Goal: Information Seeking & Learning: Learn about a topic

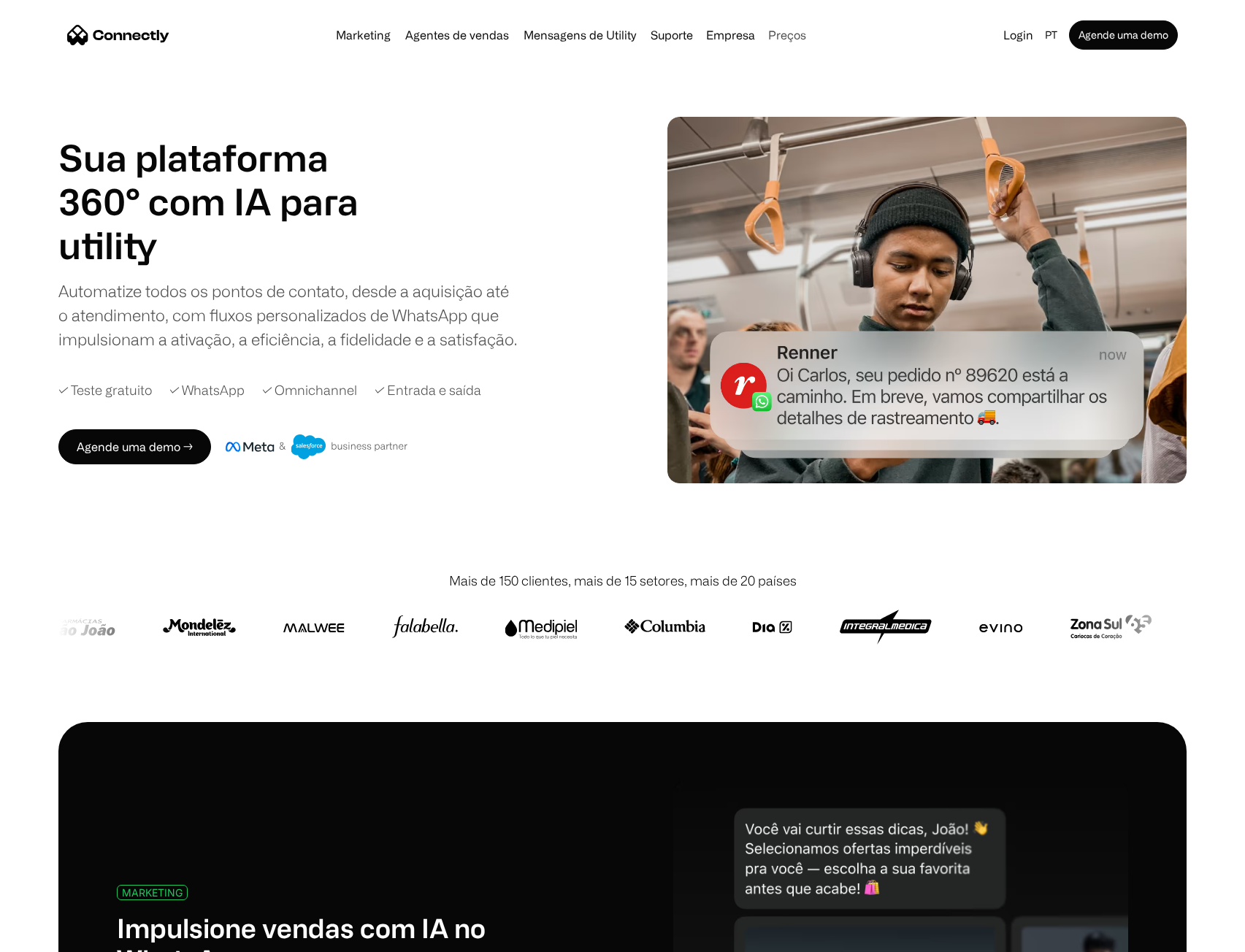
click at [769, 30] on link "Preços" at bounding box center [787, 35] width 50 height 11
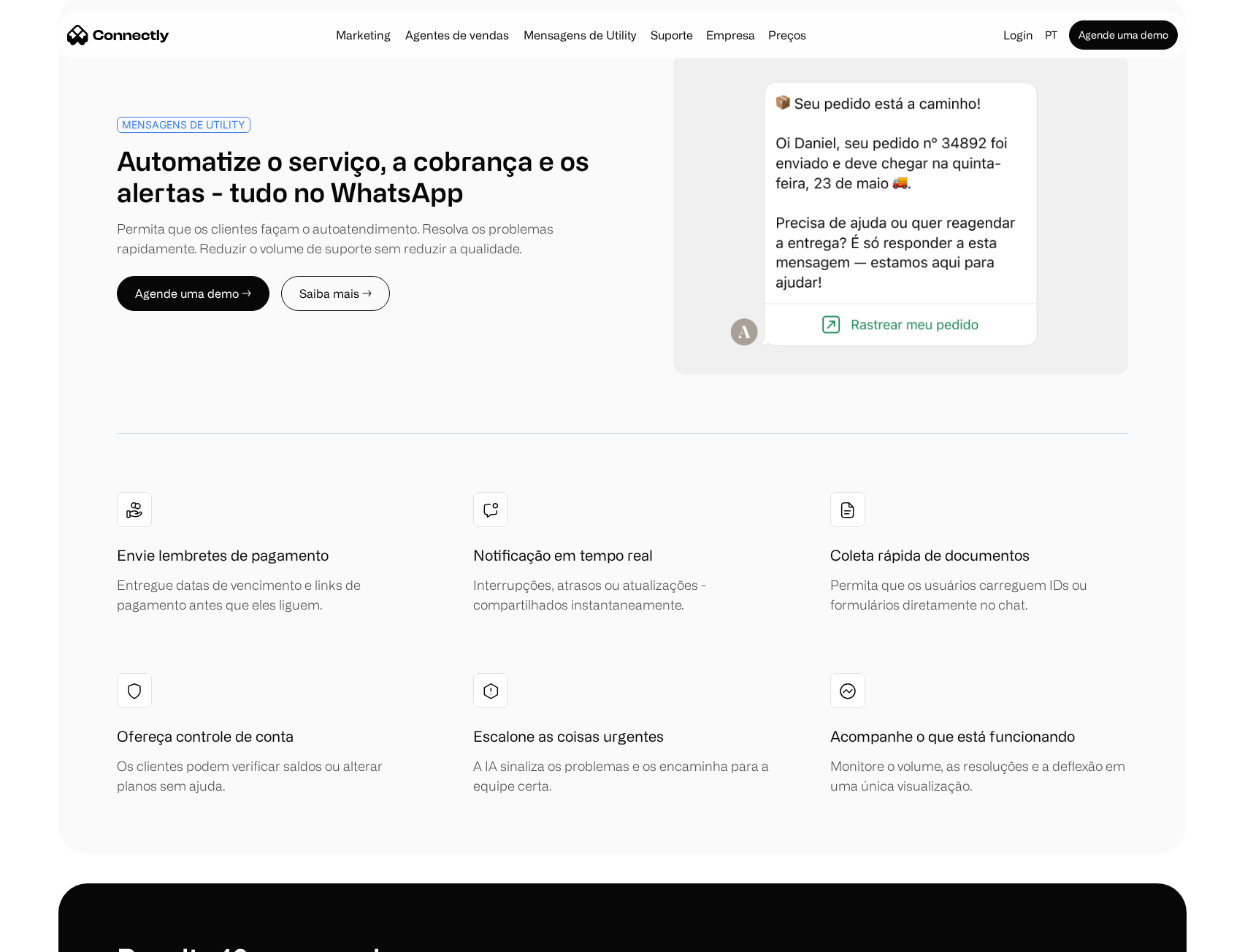
scroll to position [5624, 0]
